Goal: Transaction & Acquisition: Purchase product/service

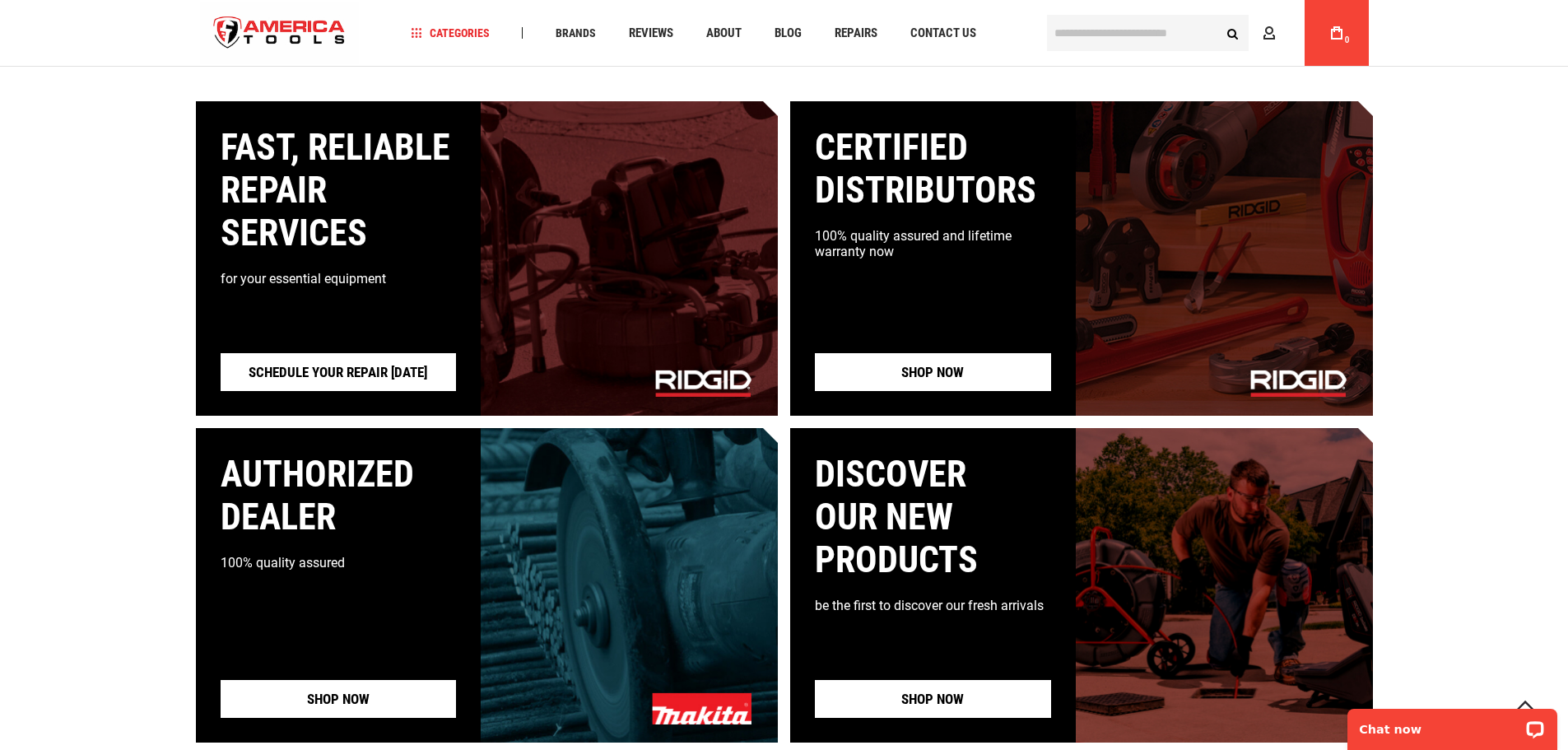
scroll to position [905, 0]
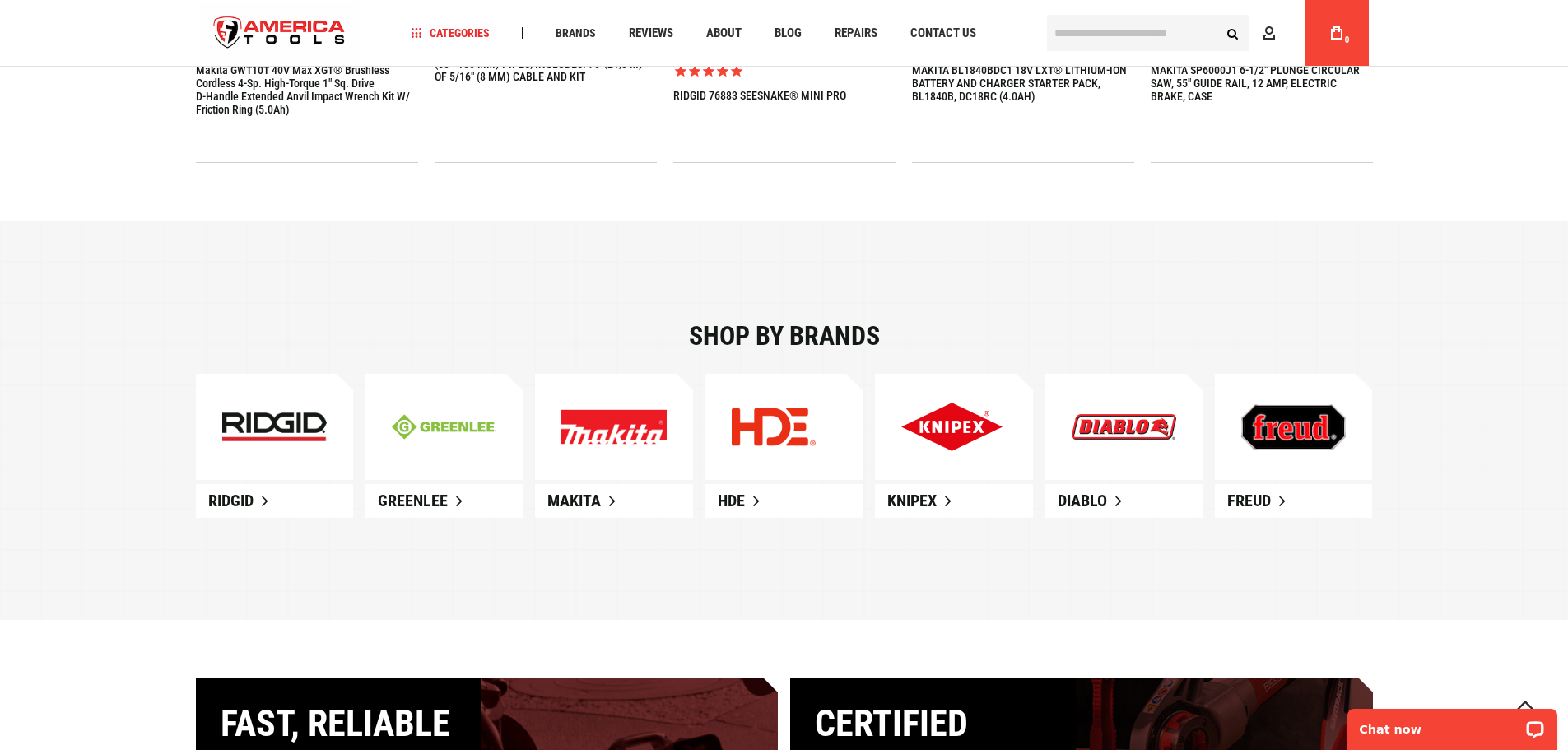
click at [465, 434] on img at bounding box center [444, 426] width 104 height 25
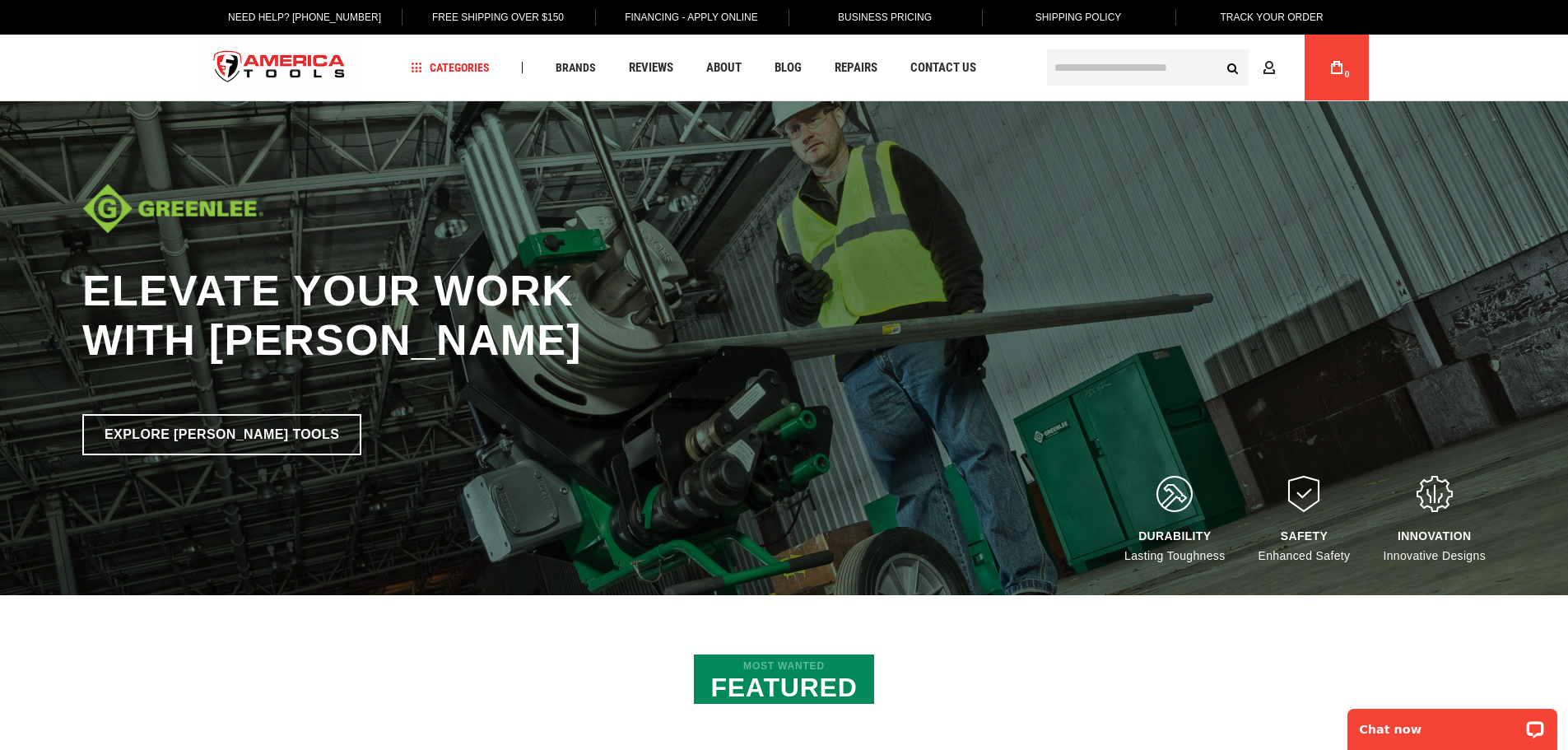
click at [1121, 66] on input "text" at bounding box center [1147, 67] width 202 height 36
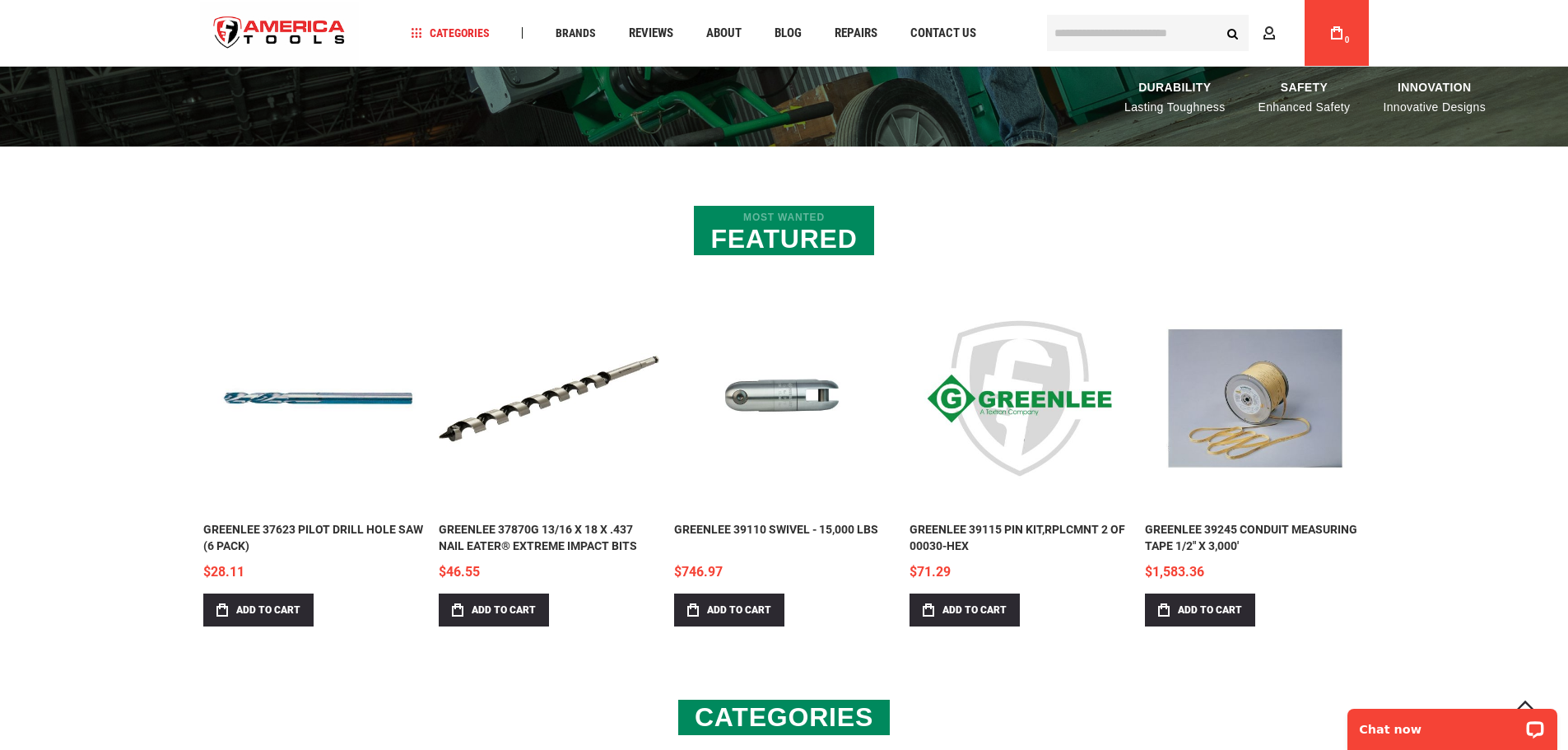
scroll to position [412, 0]
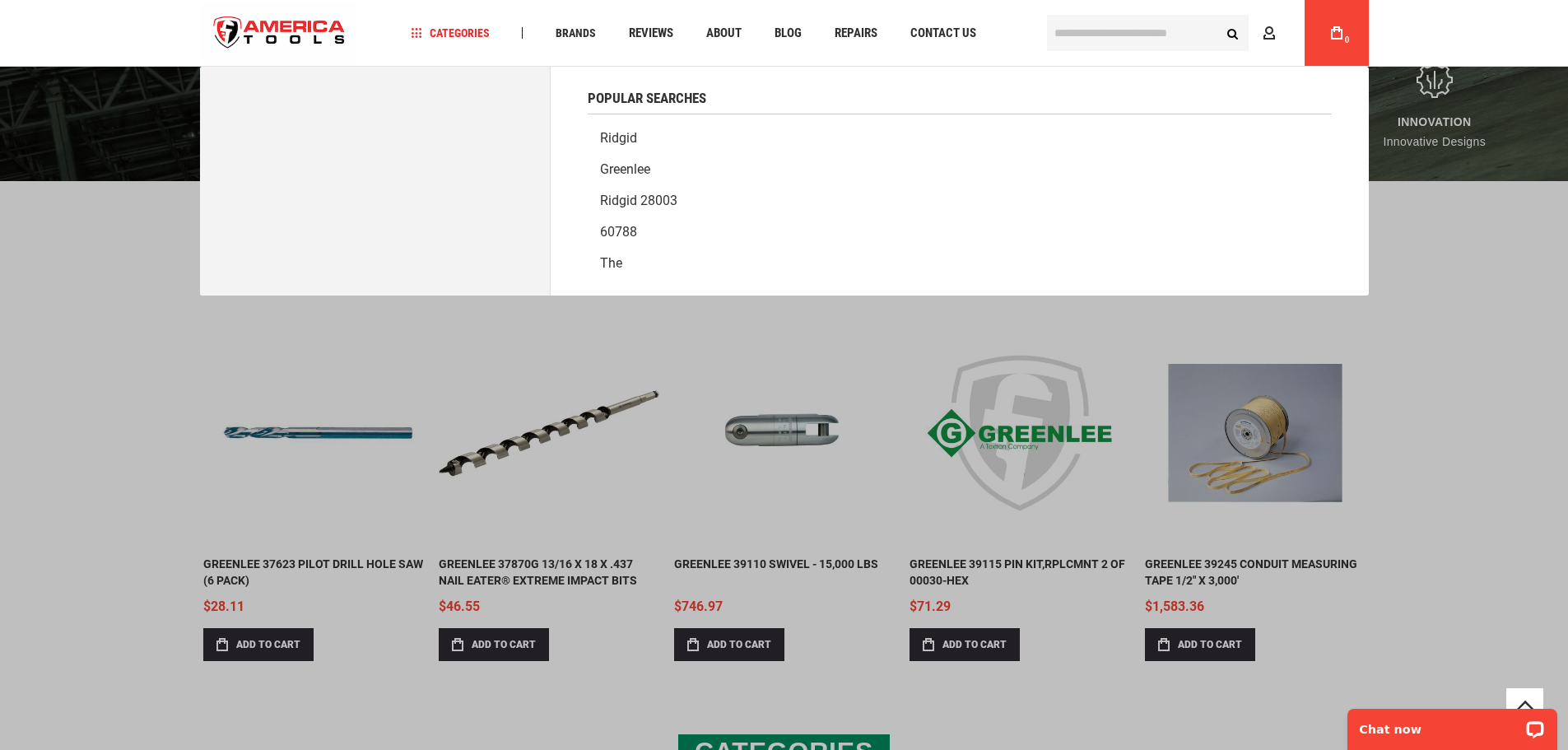
click at [1092, 20] on input "text" at bounding box center [1147, 33] width 202 height 36
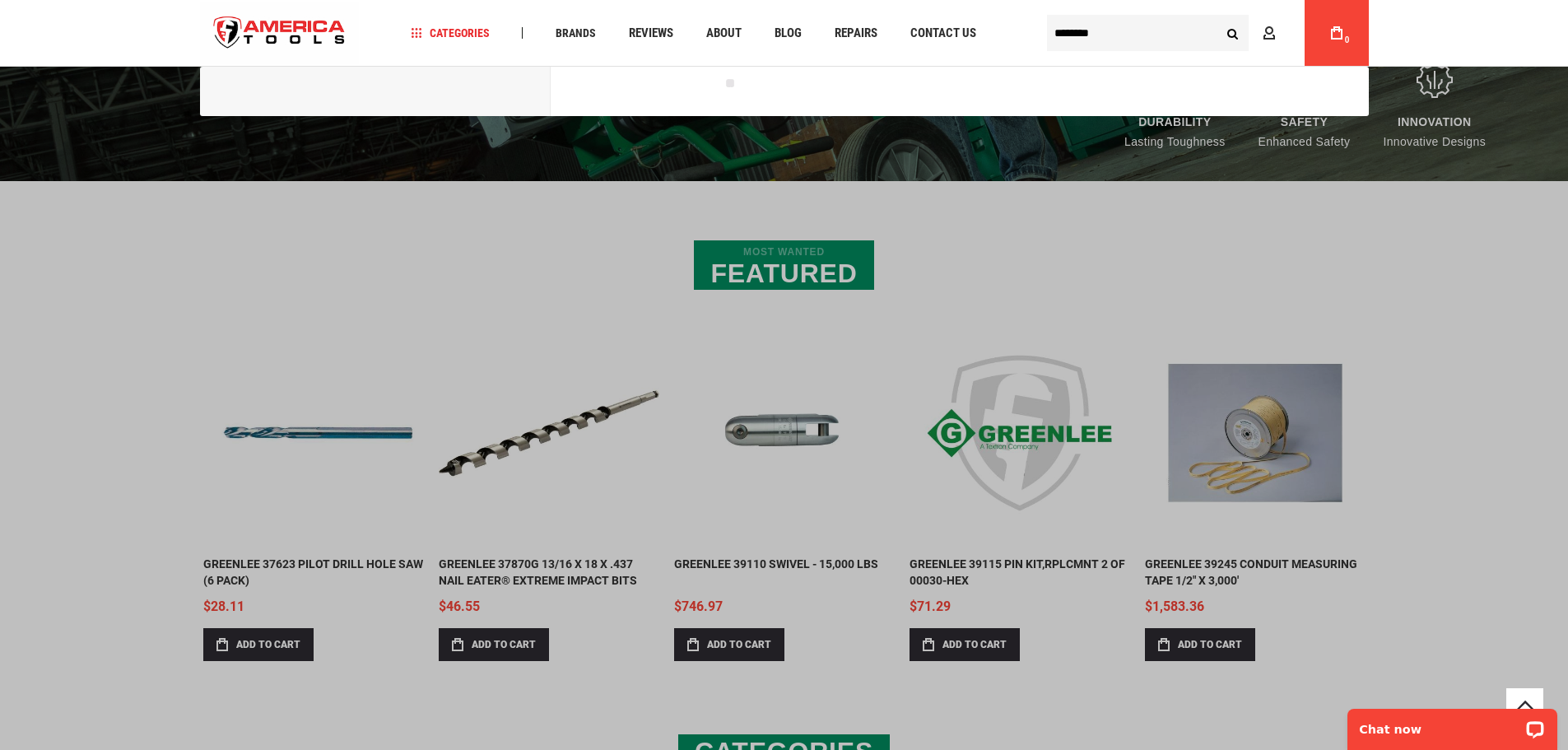
type input "********"
click at [1218, 18] on button "Search" at bounding box center [1233, 33] width 32 height 32
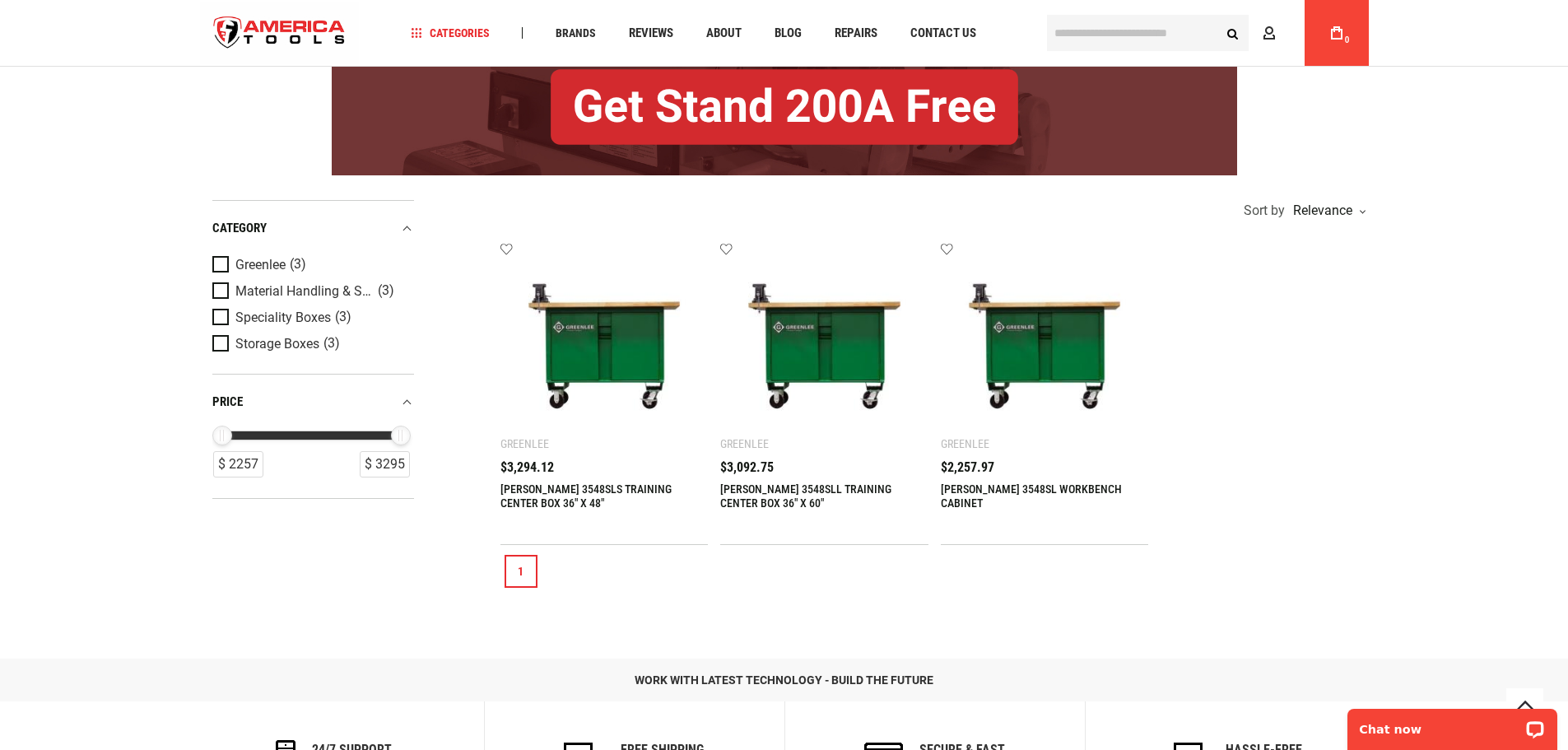
scroll to position [247, 0]
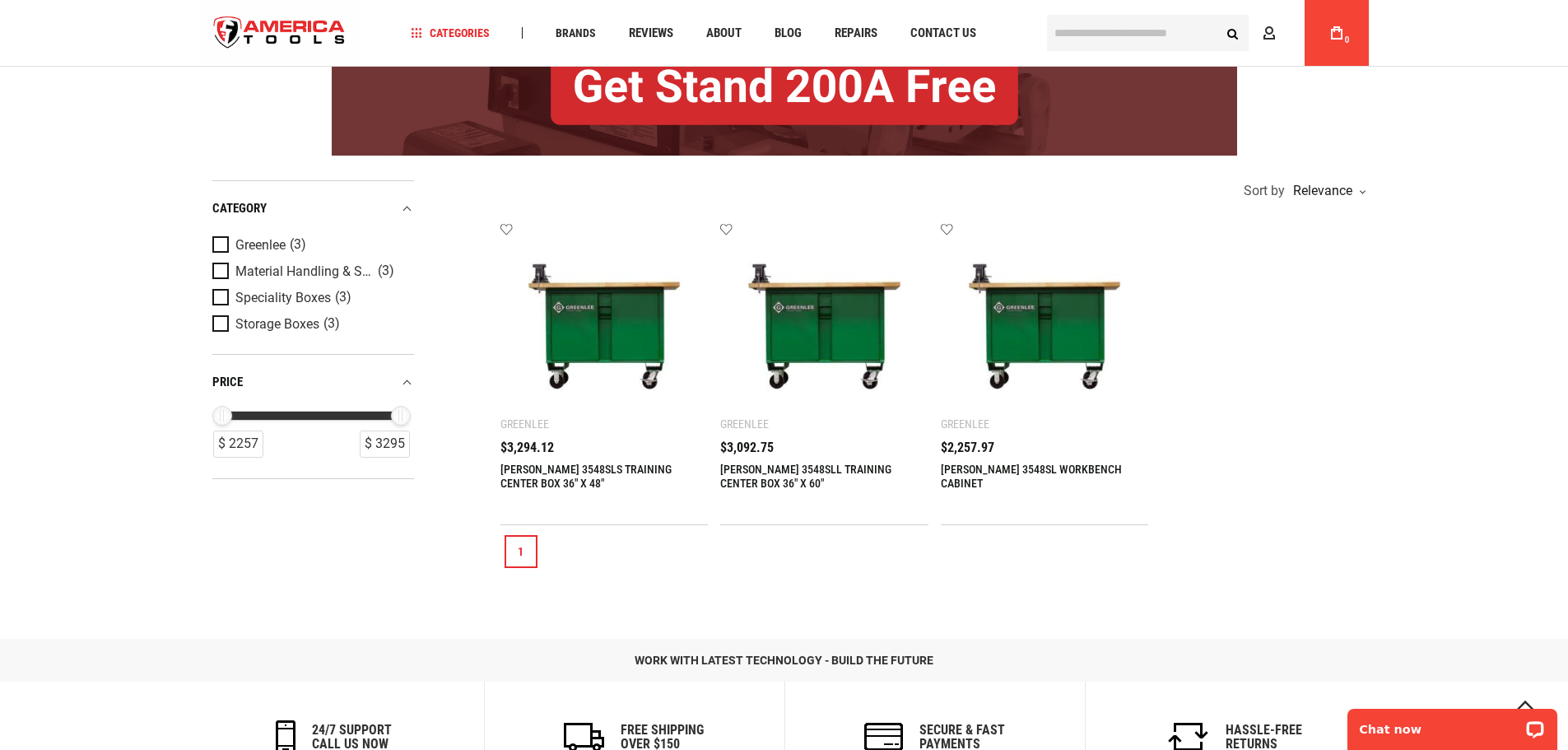
click at [809, 352] on img at bounding box center [824, 326] width 176 height 176
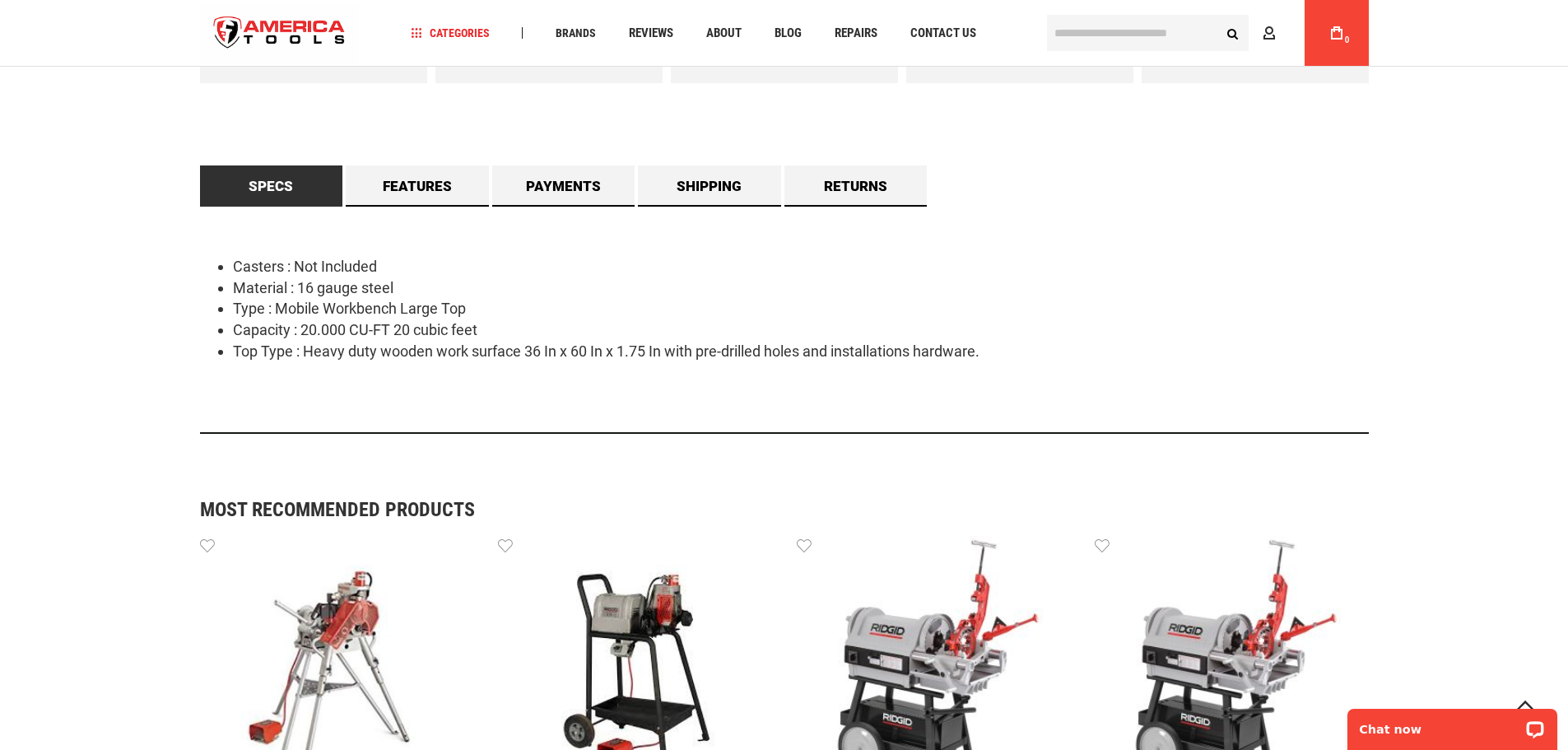
scroll to position [823, 0]
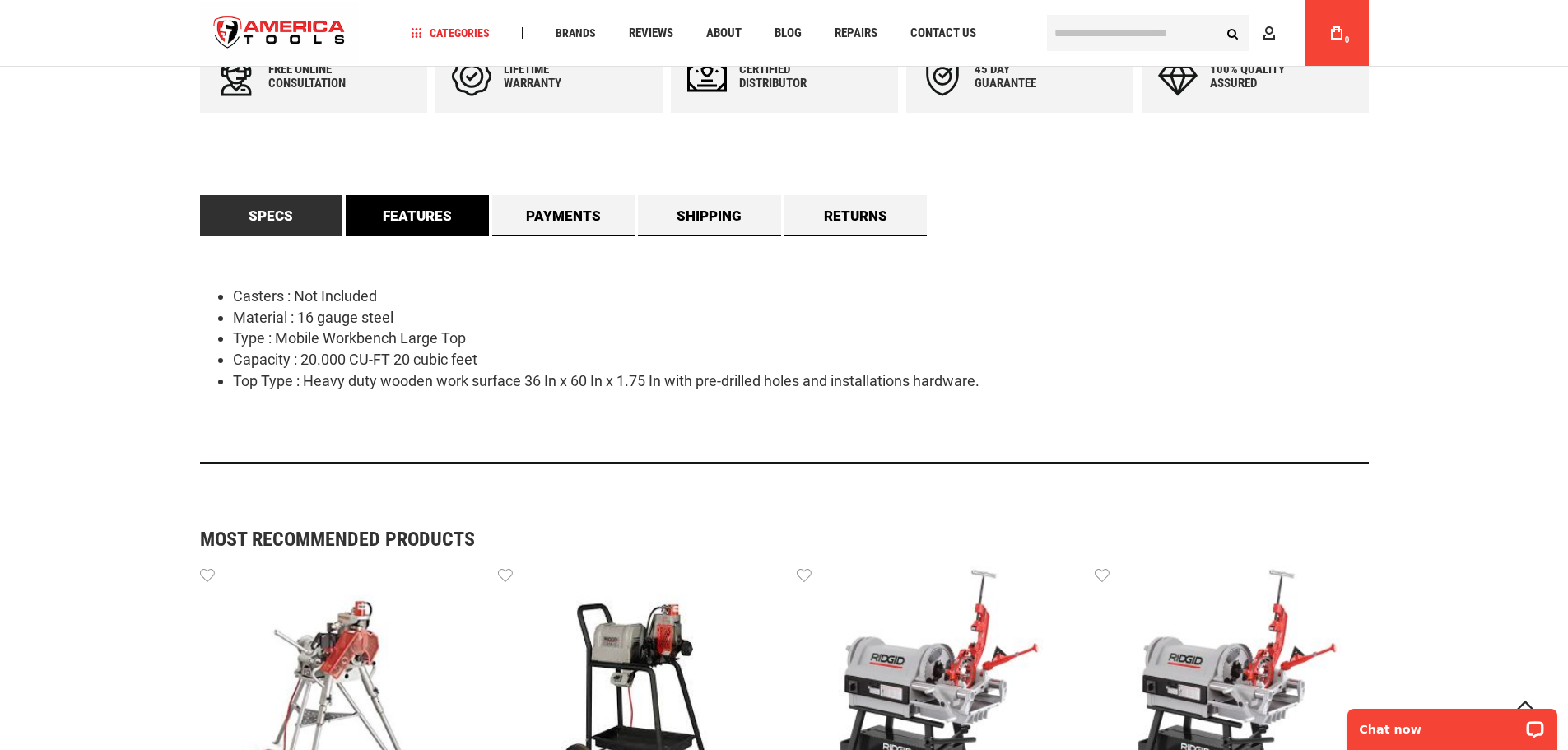
click at [387, 211] on link "Features" at bounding box center [417, 216] width 143 height 41
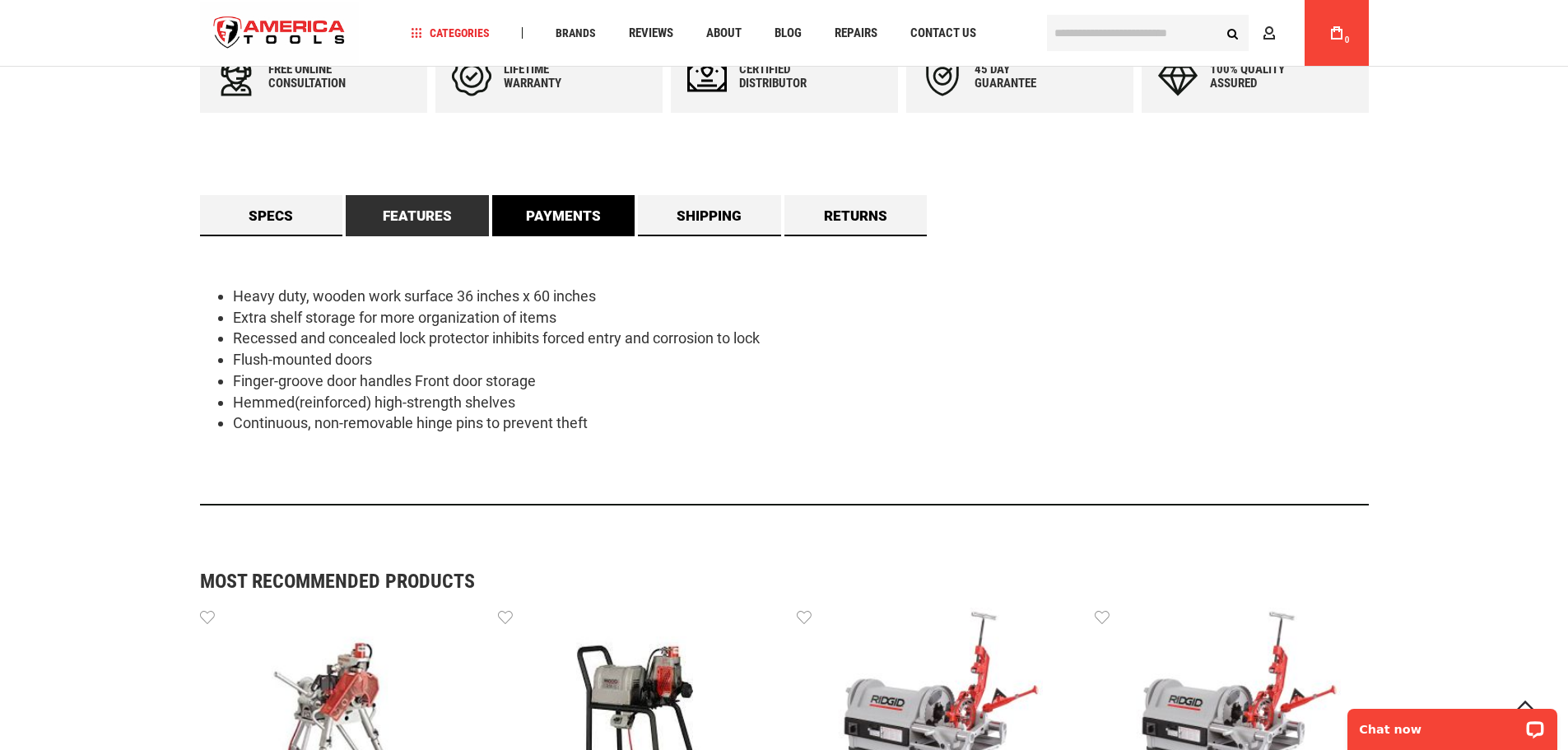
click at [552, 204] on link "Payments" at bounding box center [564, 216] width 143 height 41
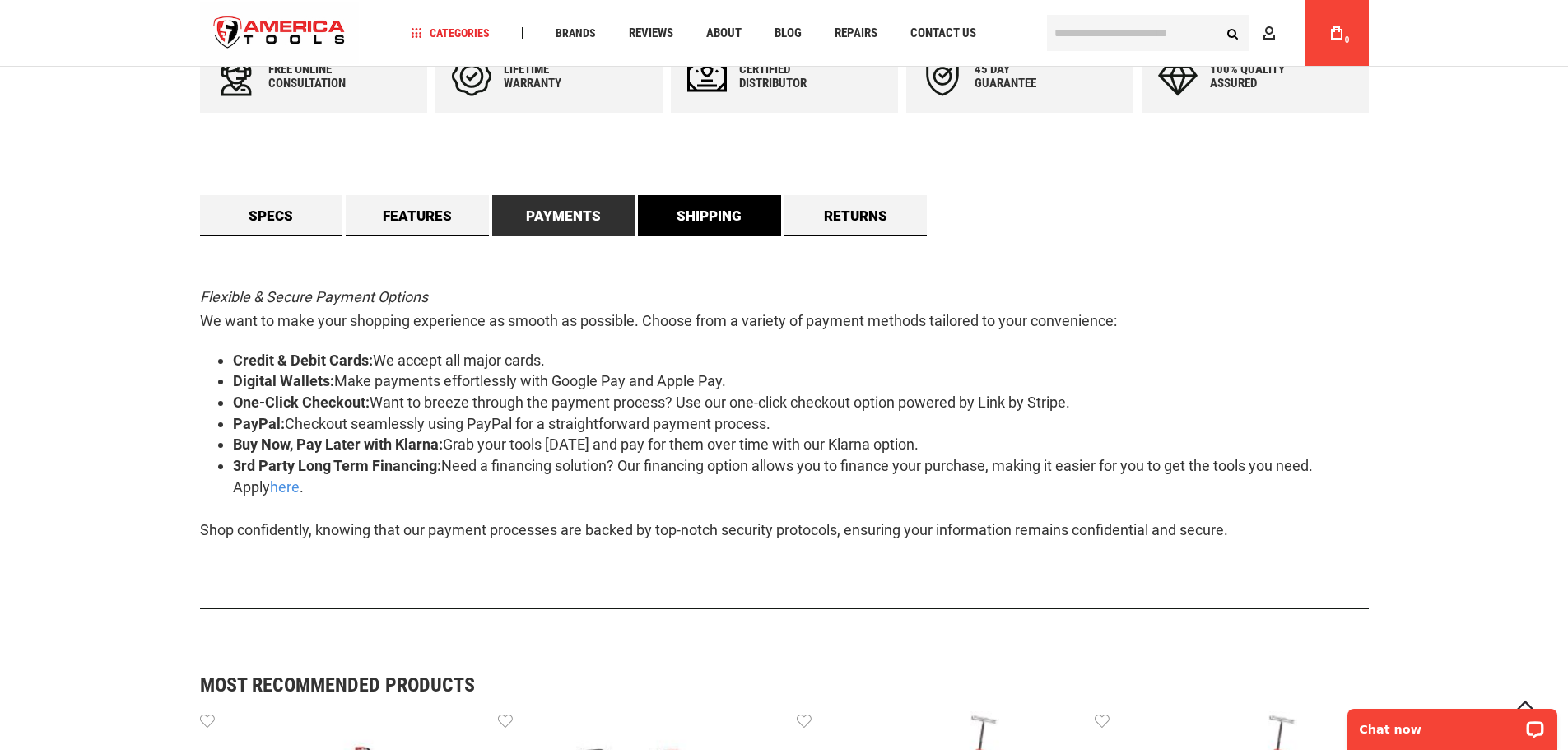
click at [670, 213] on link "Shipping" at bounding box center [709, 216] width 143 height 41
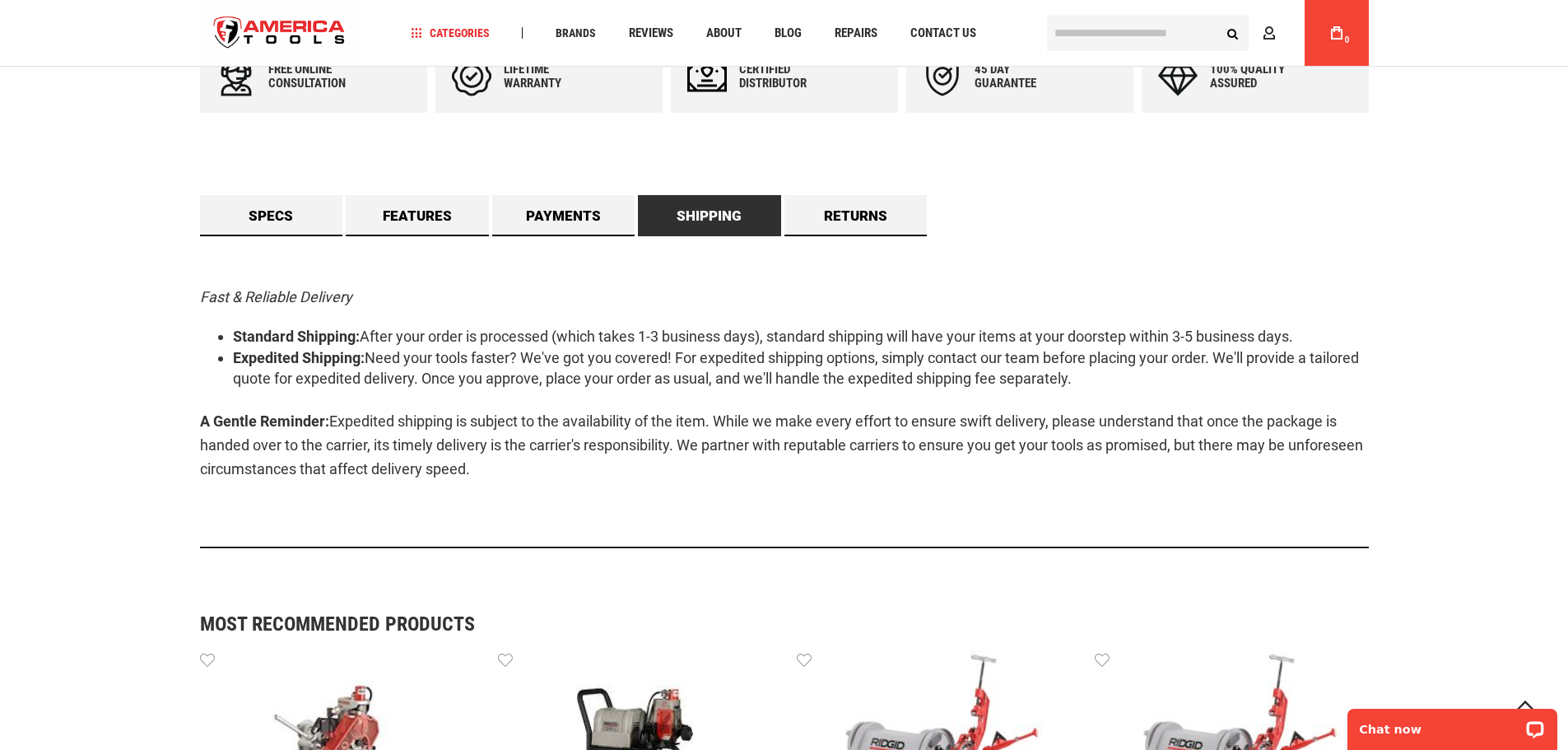
click at [776, 217] on link "Shipping" at bounding box center [709, 216] width 143 height 41
click at [832, 212] on link "Returns" at bounding box center [856, 216] width 143 height 41
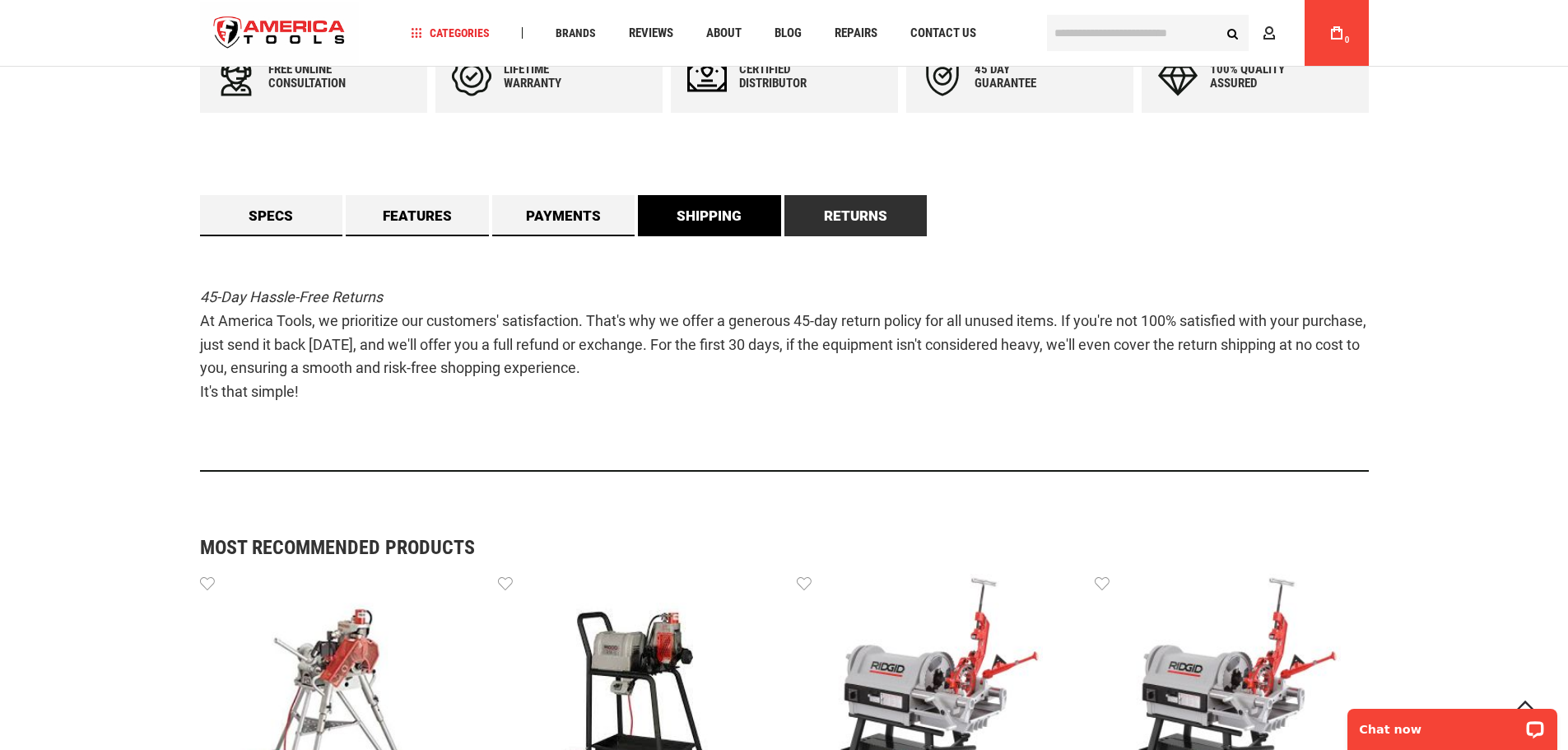
click at [686, 212] on link "Shipping" at bounding box center [709, 216] width 143 height 41
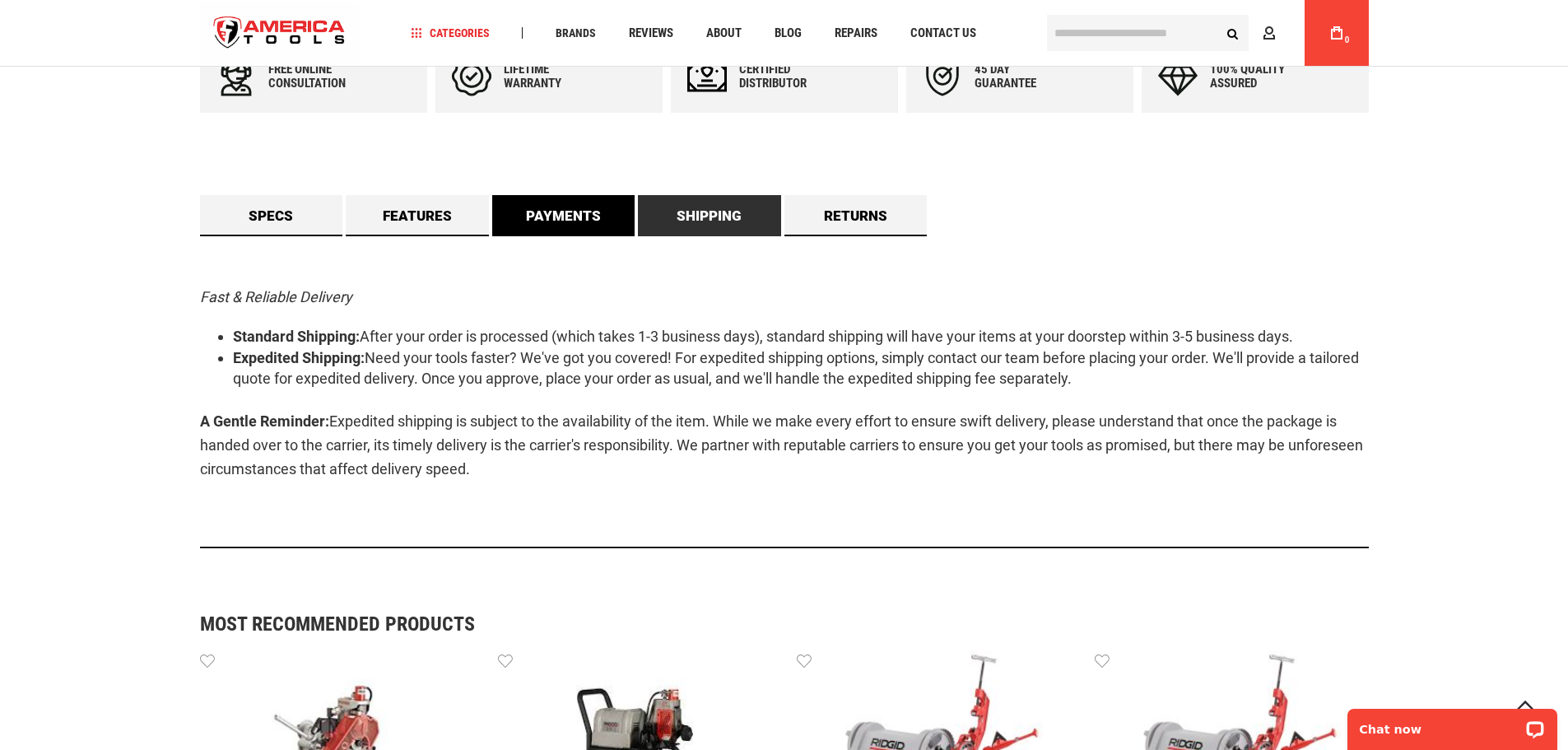
click at [548, 213] on link "Payments" at bounding box center [564, 216] width 143 height 41
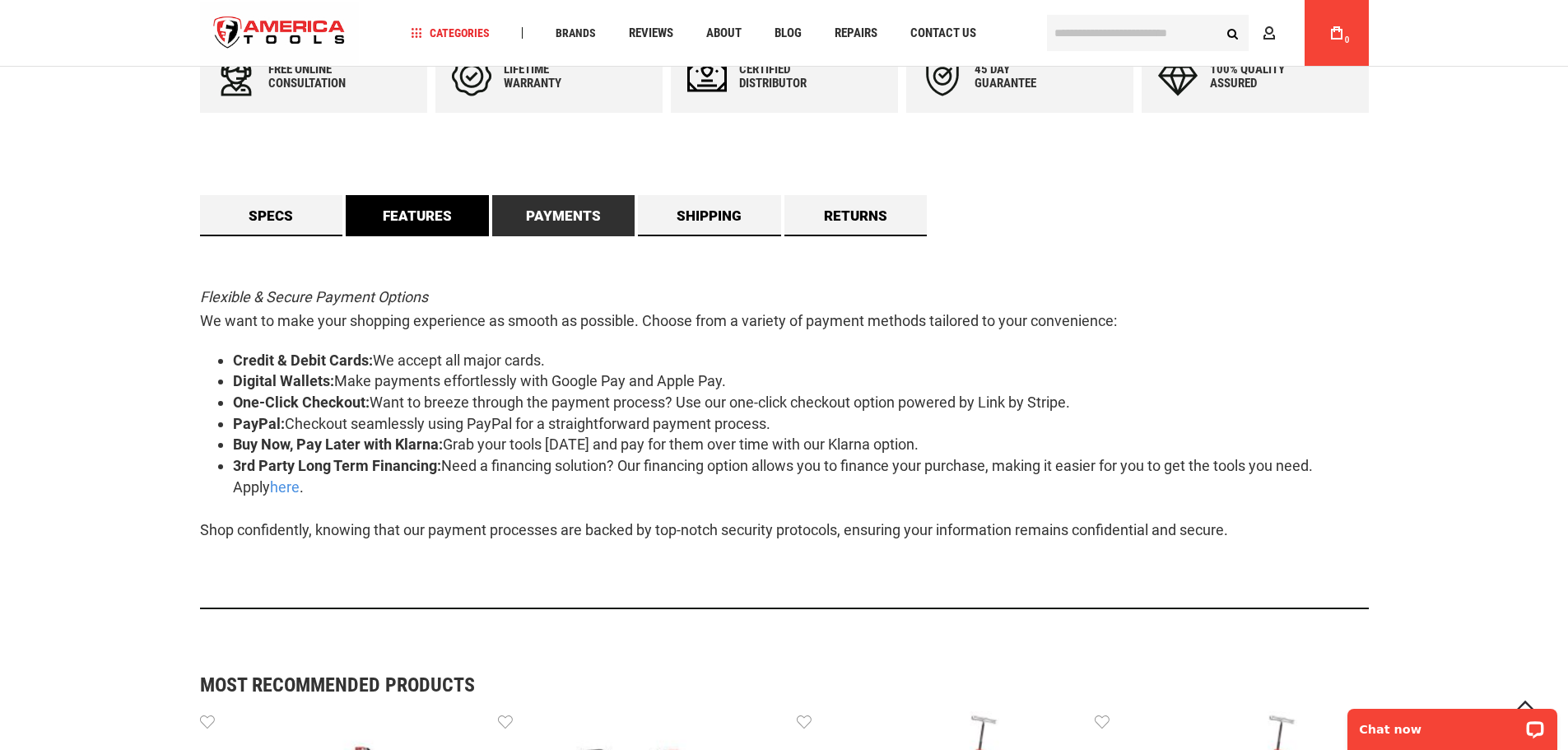
click at [441, 215] on link "Features" at bounding box center [417, 216] width 143 height 41
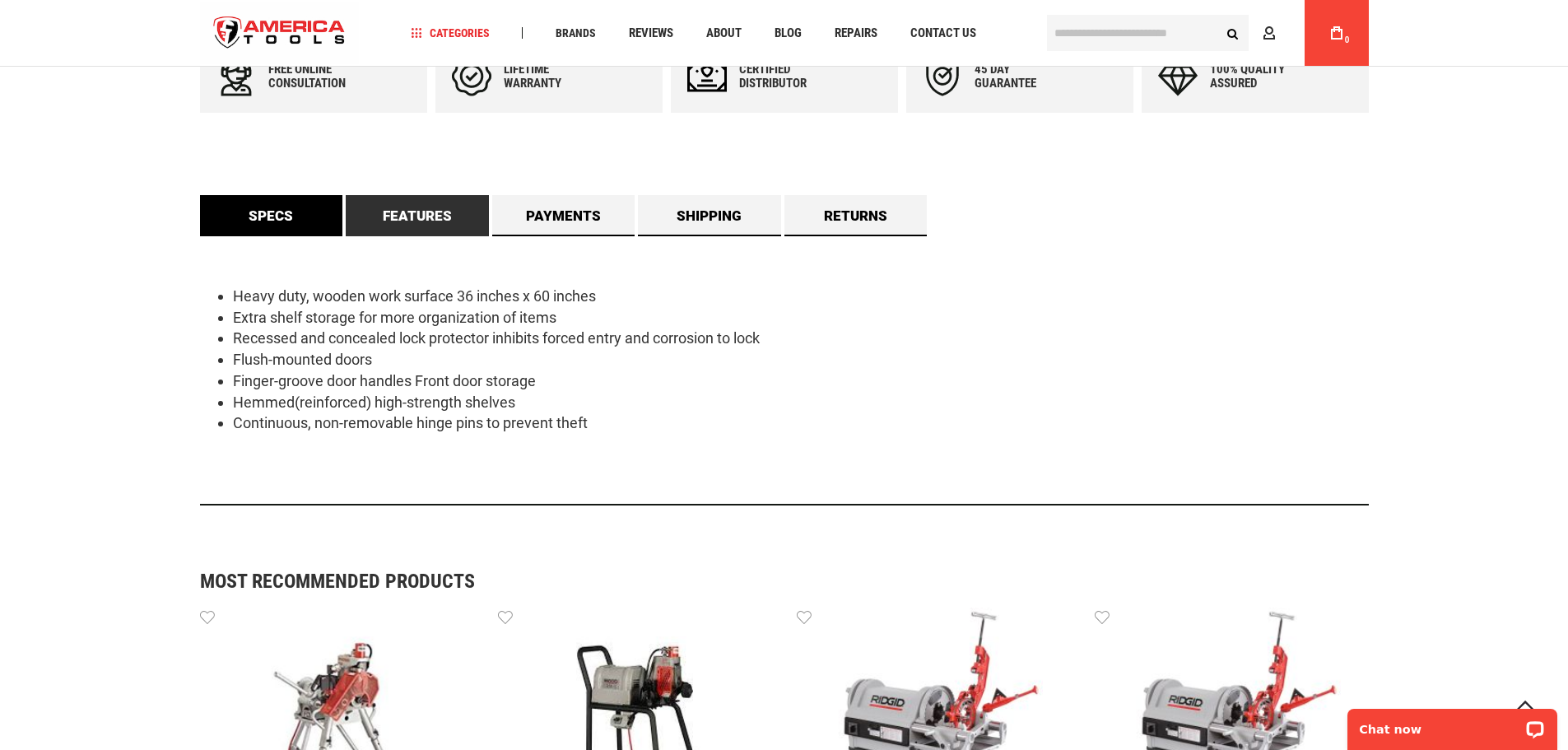
click at [262, 219] on link "Specs" at bounding box center [271, 216] width 143 height 41
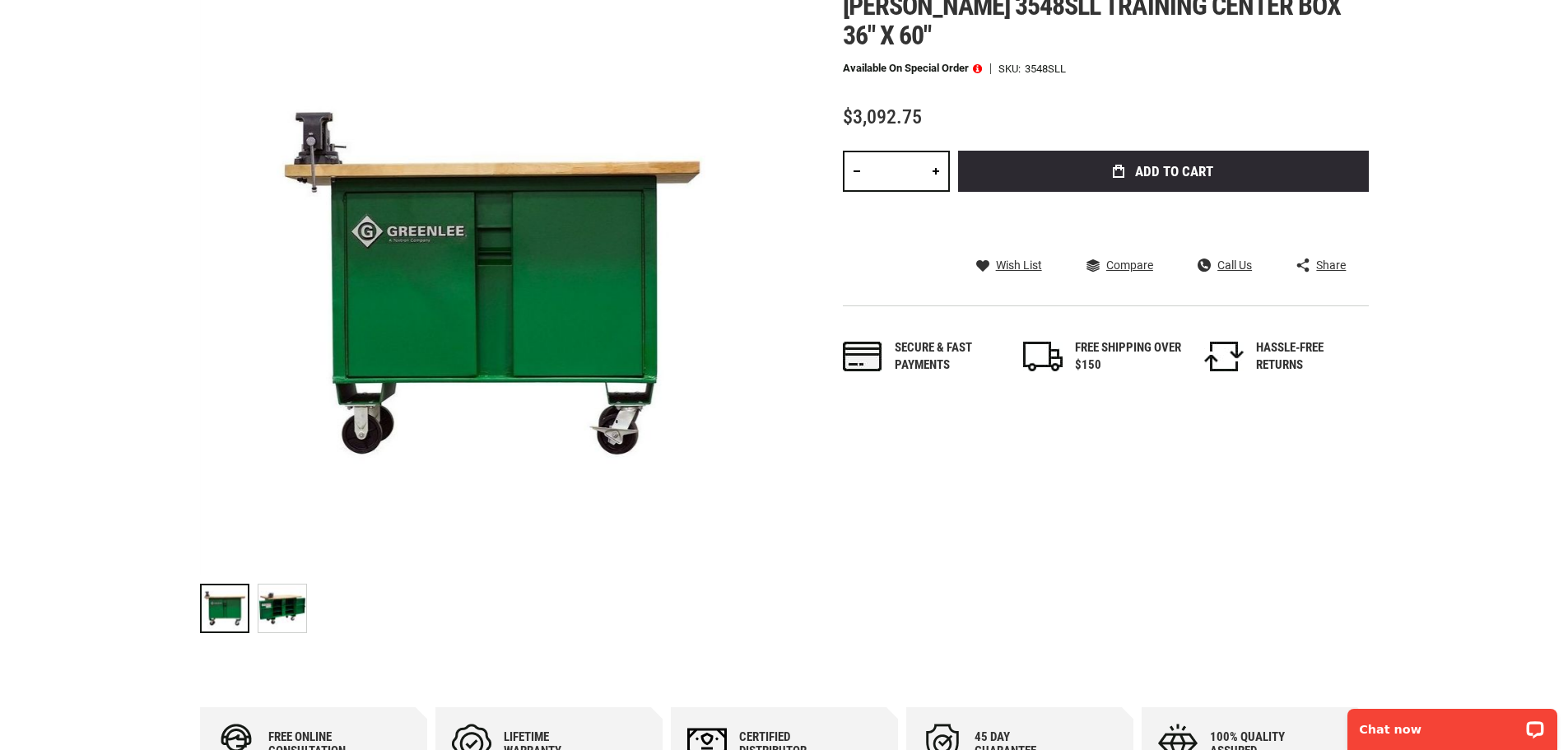
scroll to position [0, 0]
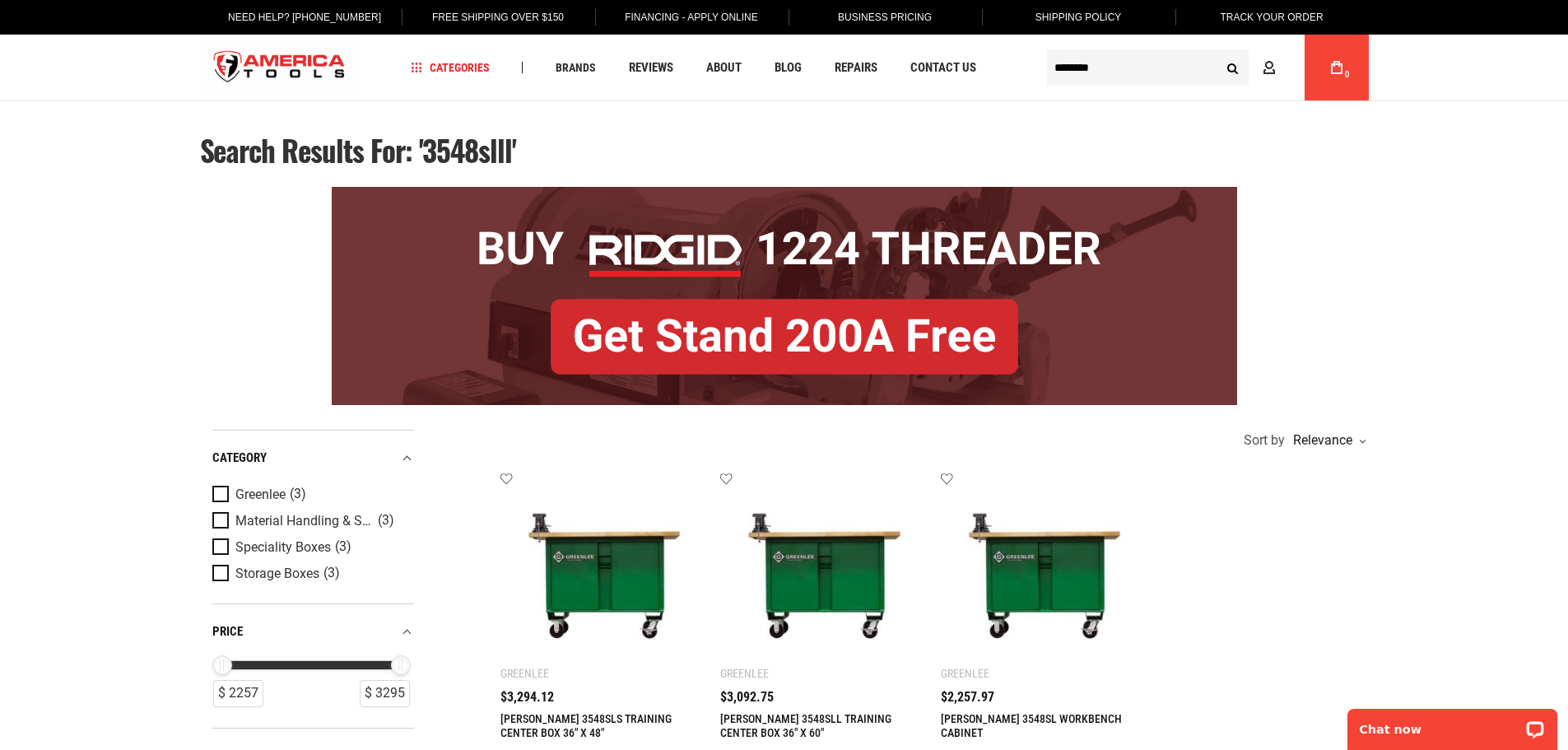
click at [513, 692] on span "$3,294.12" at bounding box center [527, 697] width 54 height 13
click at [637, 575] on img at bounding box center [604, 575] width 176 height 176
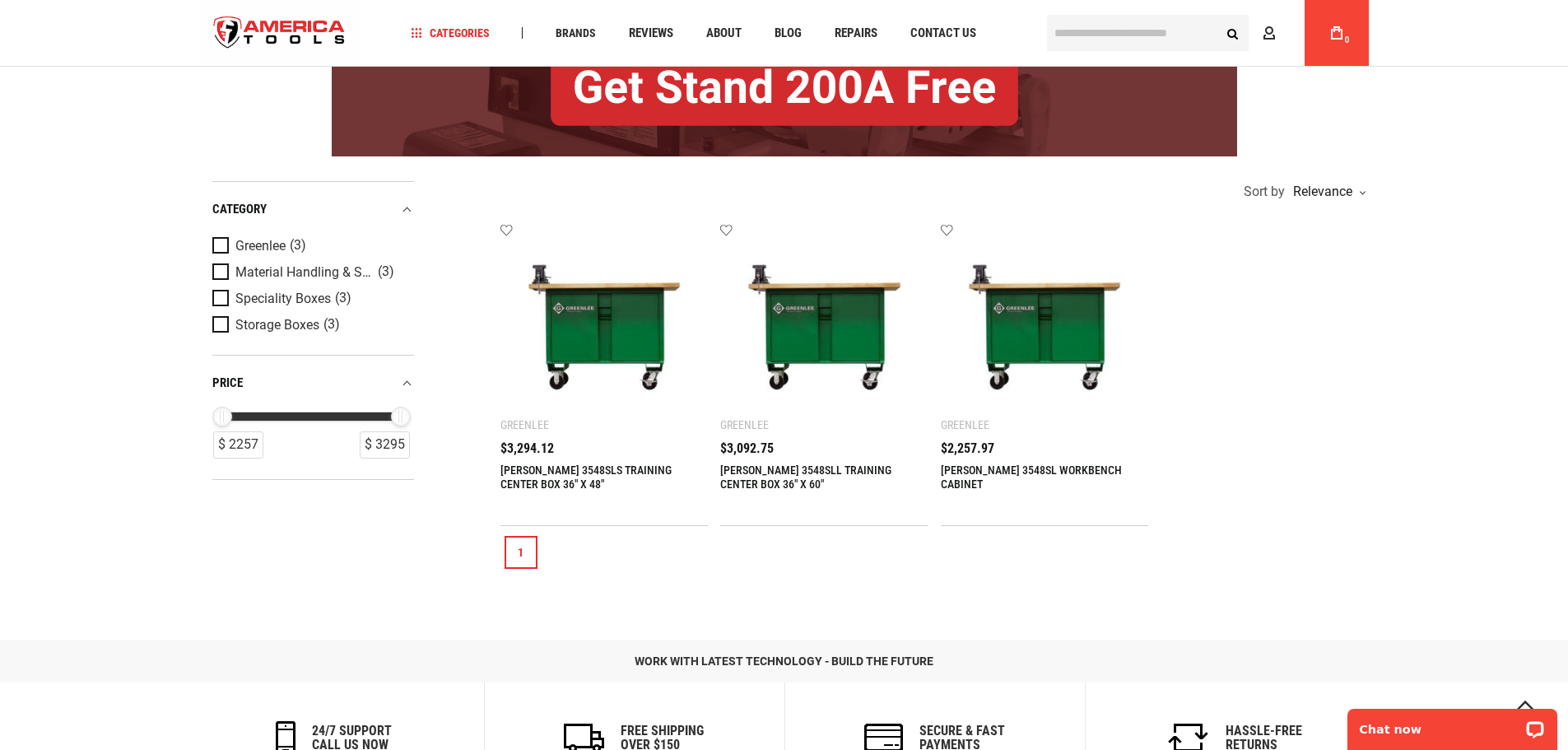
scroll to position [247, 0]
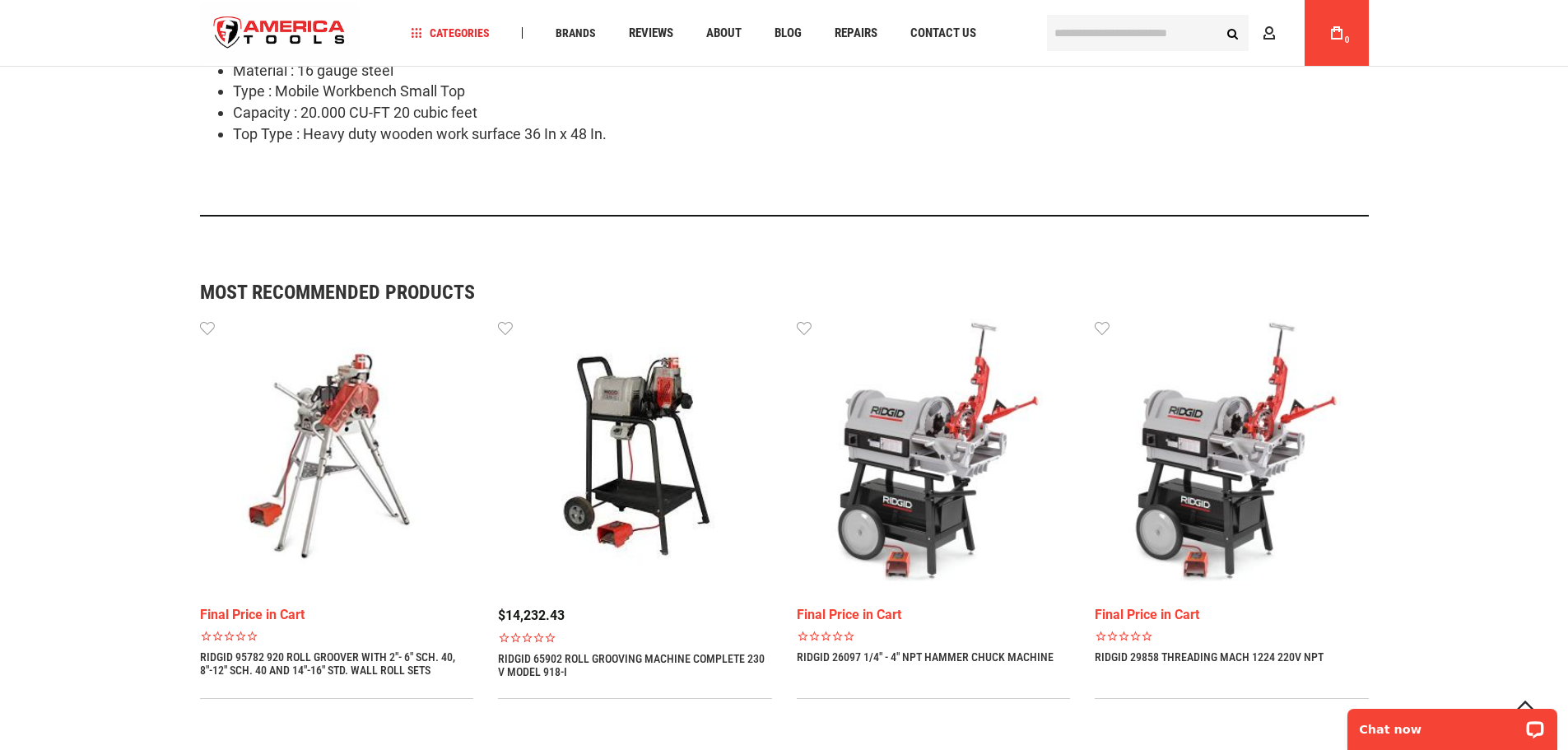
scroll to position [493, 0]
